Goal: Information Seeking & Learning: Learn about a topic

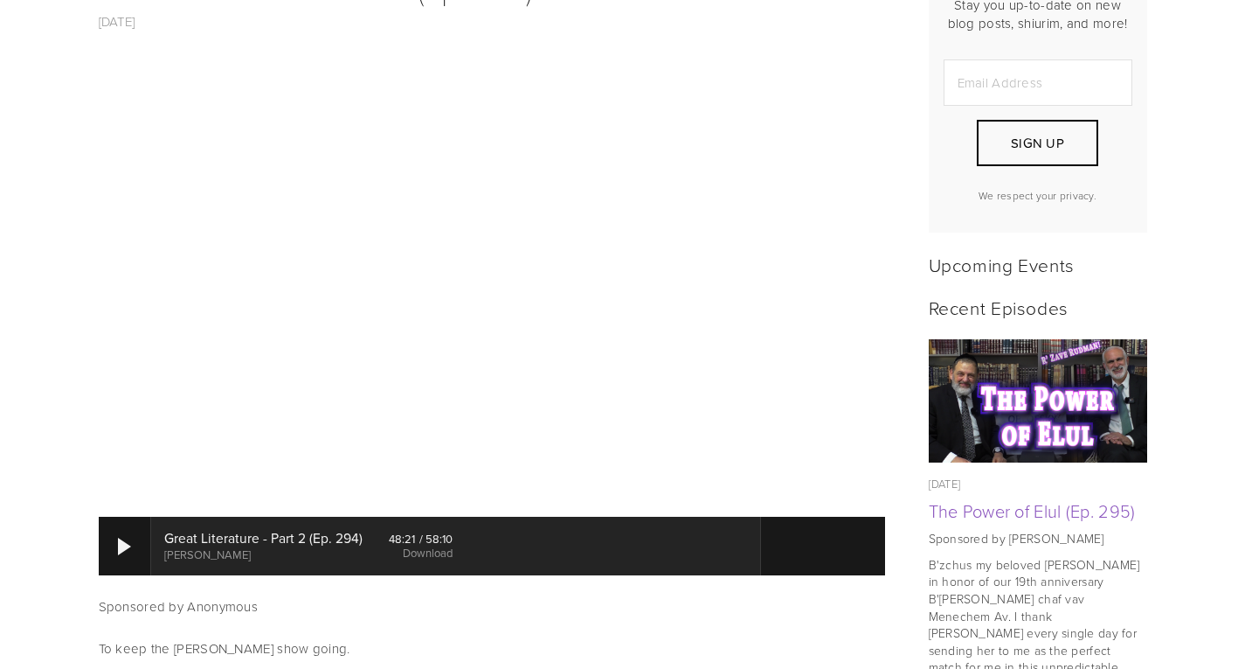
scroll to position [562, 0]
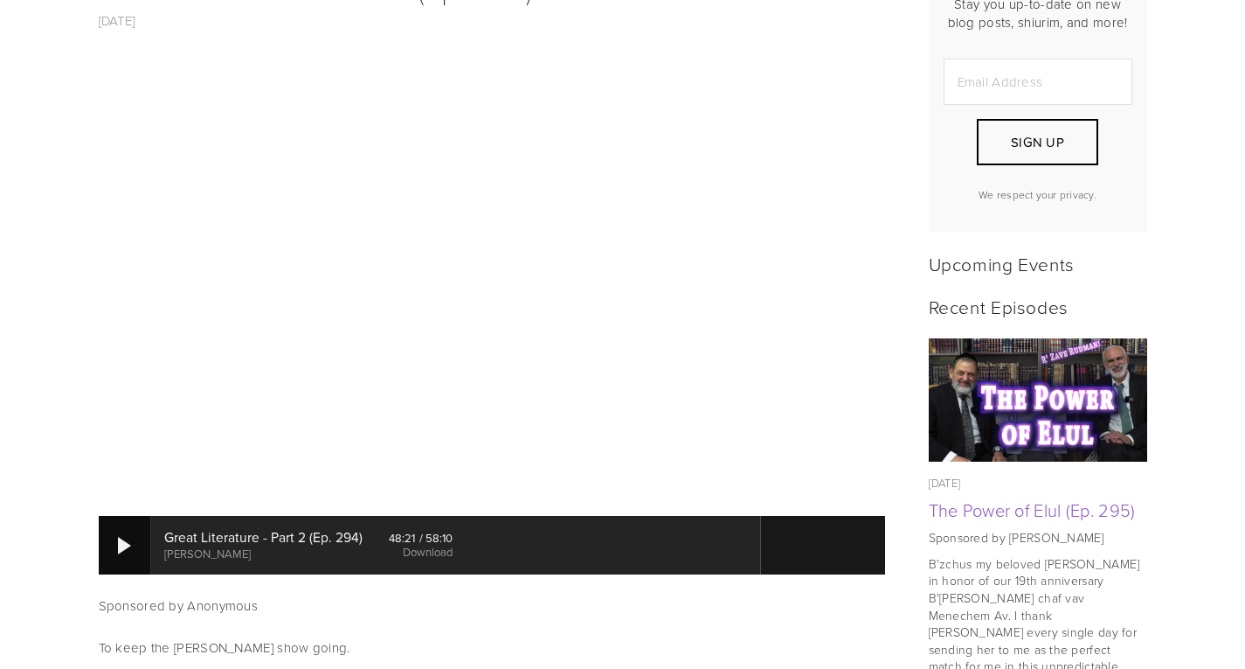
click at [116, 523] on div at bounding box center [125, 545] width 52 height 58
click at [116, 531] on div at bounding box center [125, 545] width 52 height 58
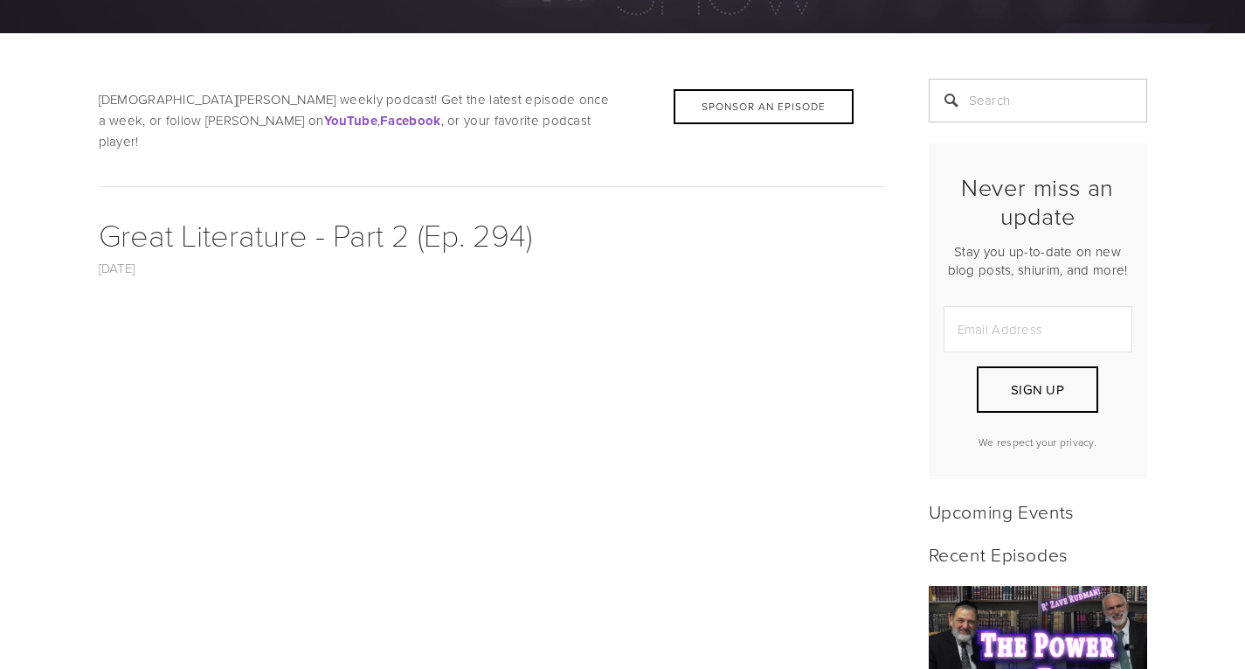
scroll to position [0, 0]
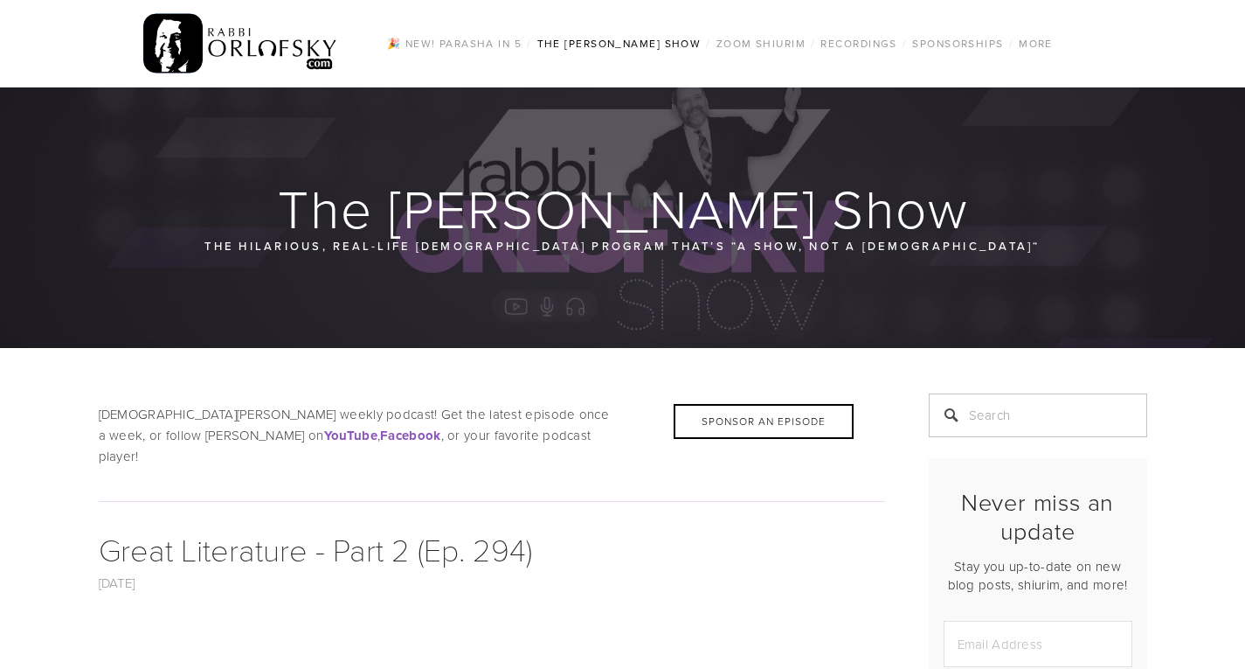
click at [251, 49] on img at bounding box center [240, 44] width 195 height 68
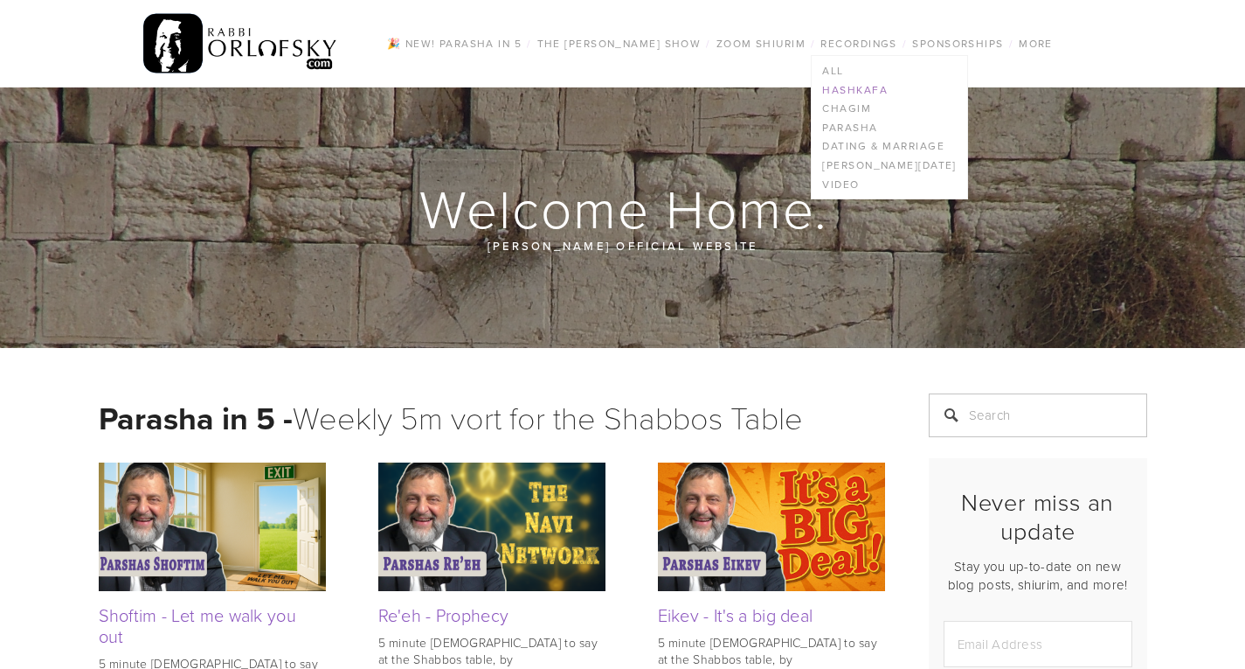
click at [861, 89] on link "Hashkafa" at bounding box center [889, 89] width 155 height 19
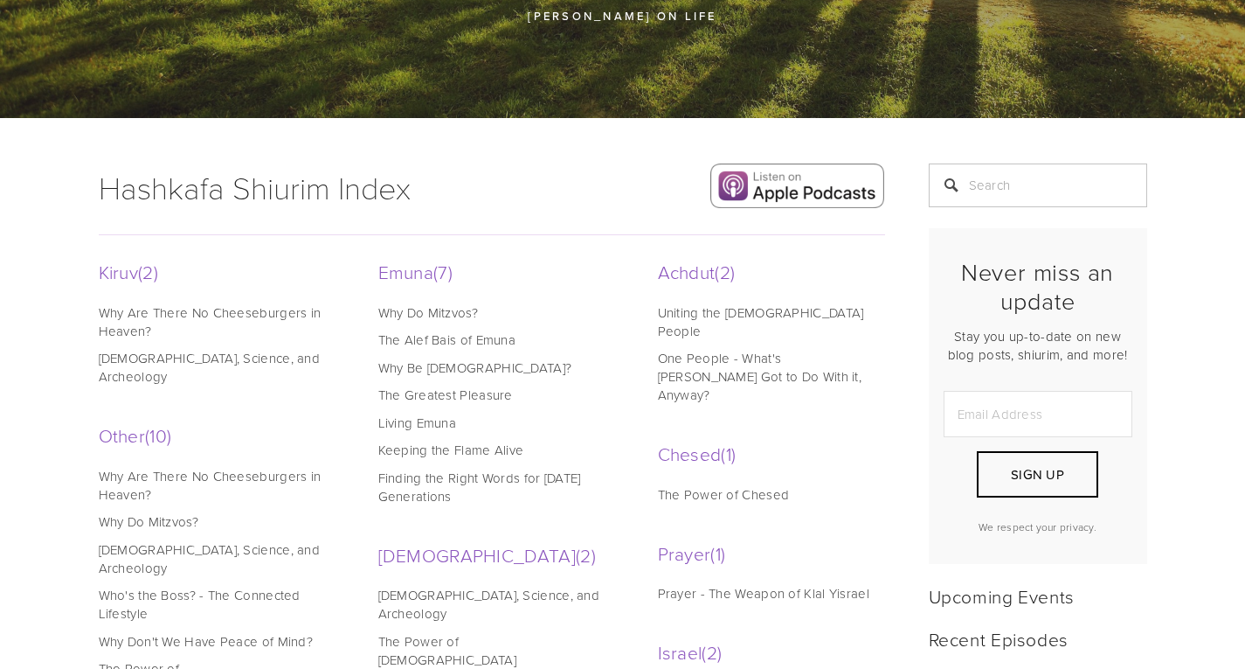
scroll to position [231, 0]
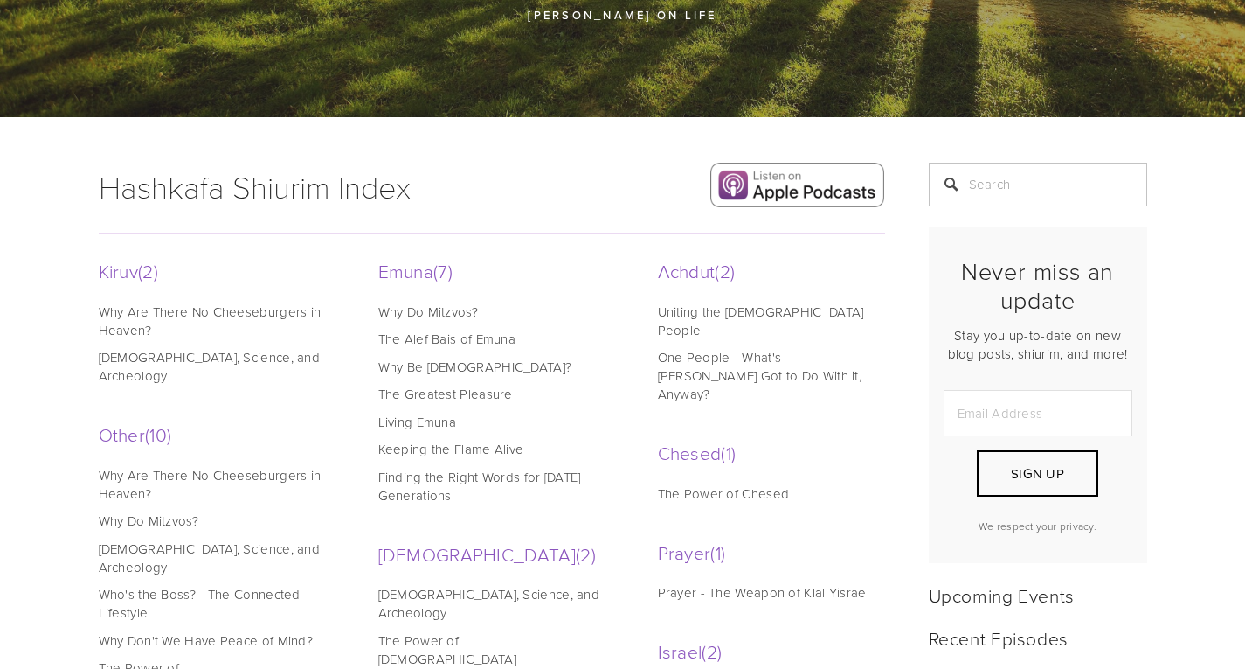
click at [120, 311] on link "Why Are There No Cheeseburgers in Heaven?" at bounding box center [210, 320] width 223 height 37
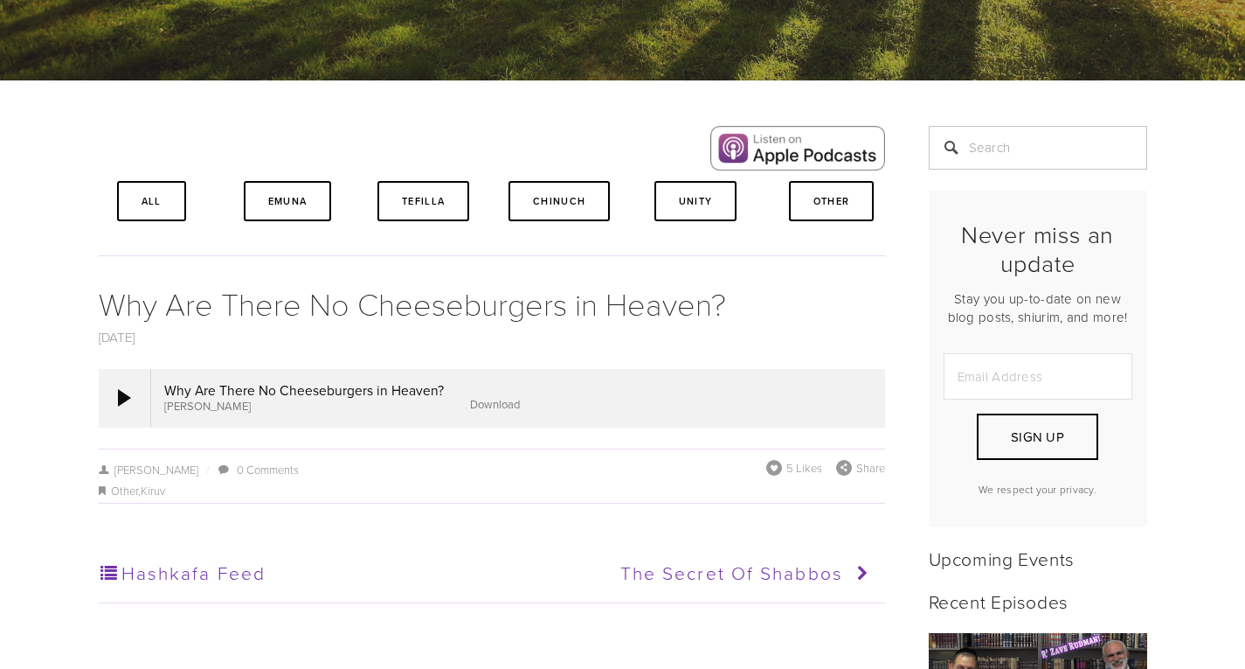
scroll to position [267, 0]
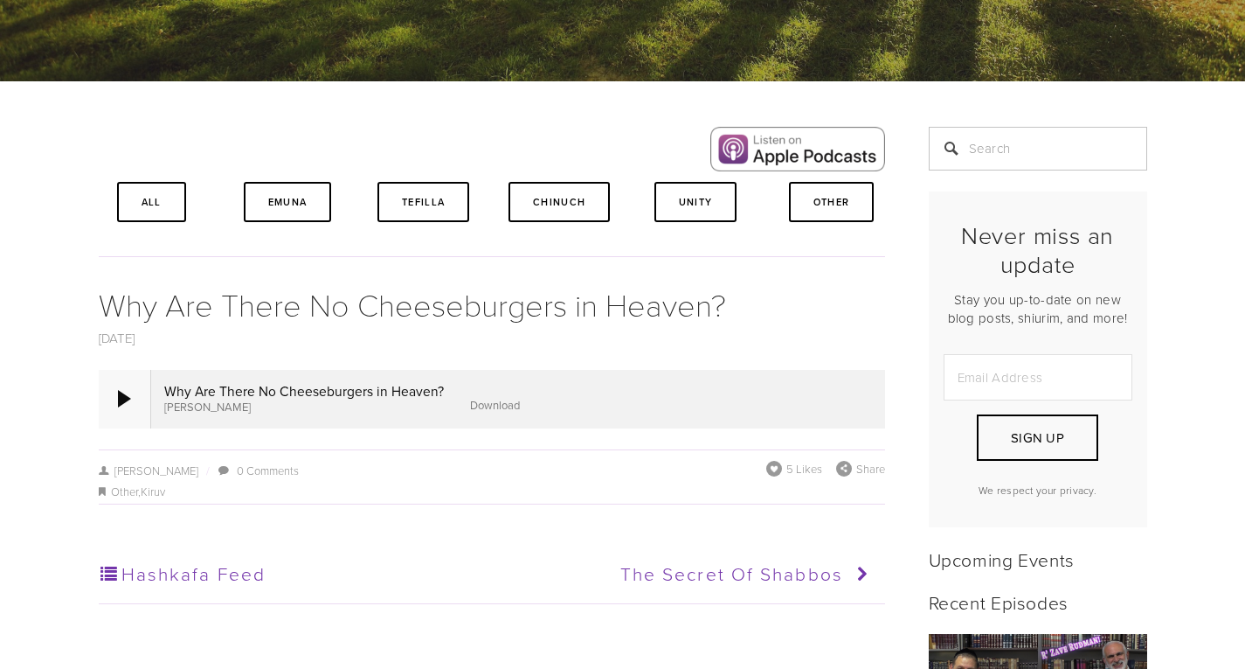
click at [122, 395] on div at bounding box center [124, 398] width 13 height 17
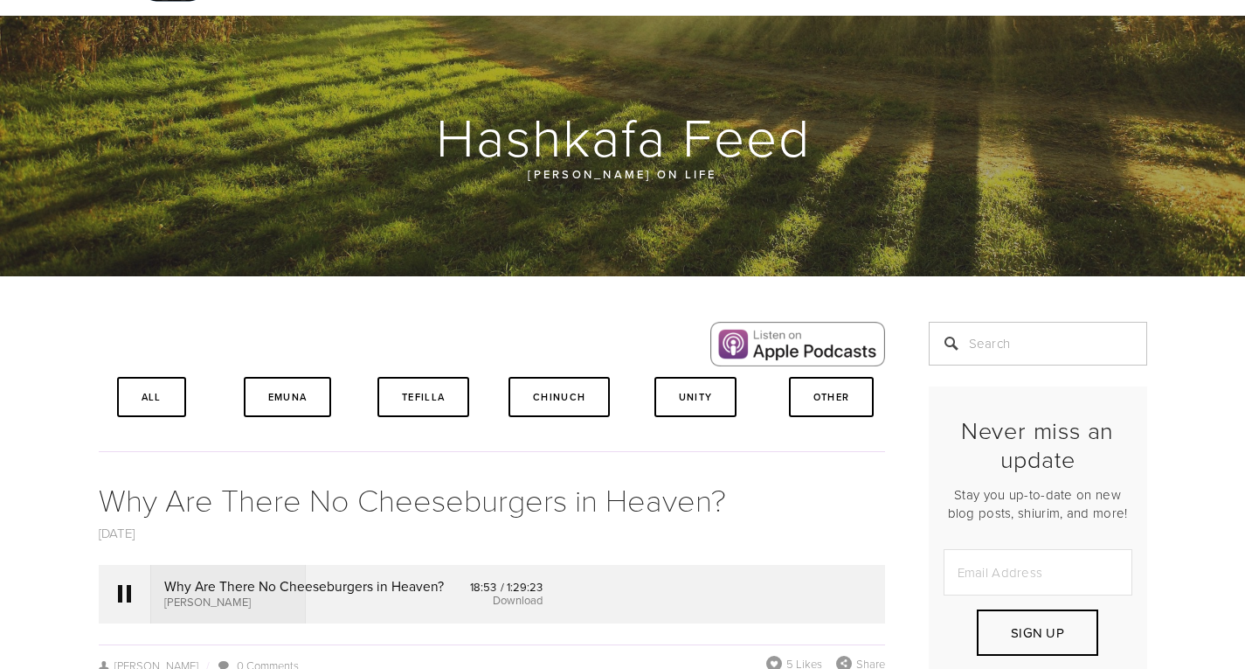
scroll to position [0, 0]
